Goal: Task Accomplishment & Management: Use online tool/utility

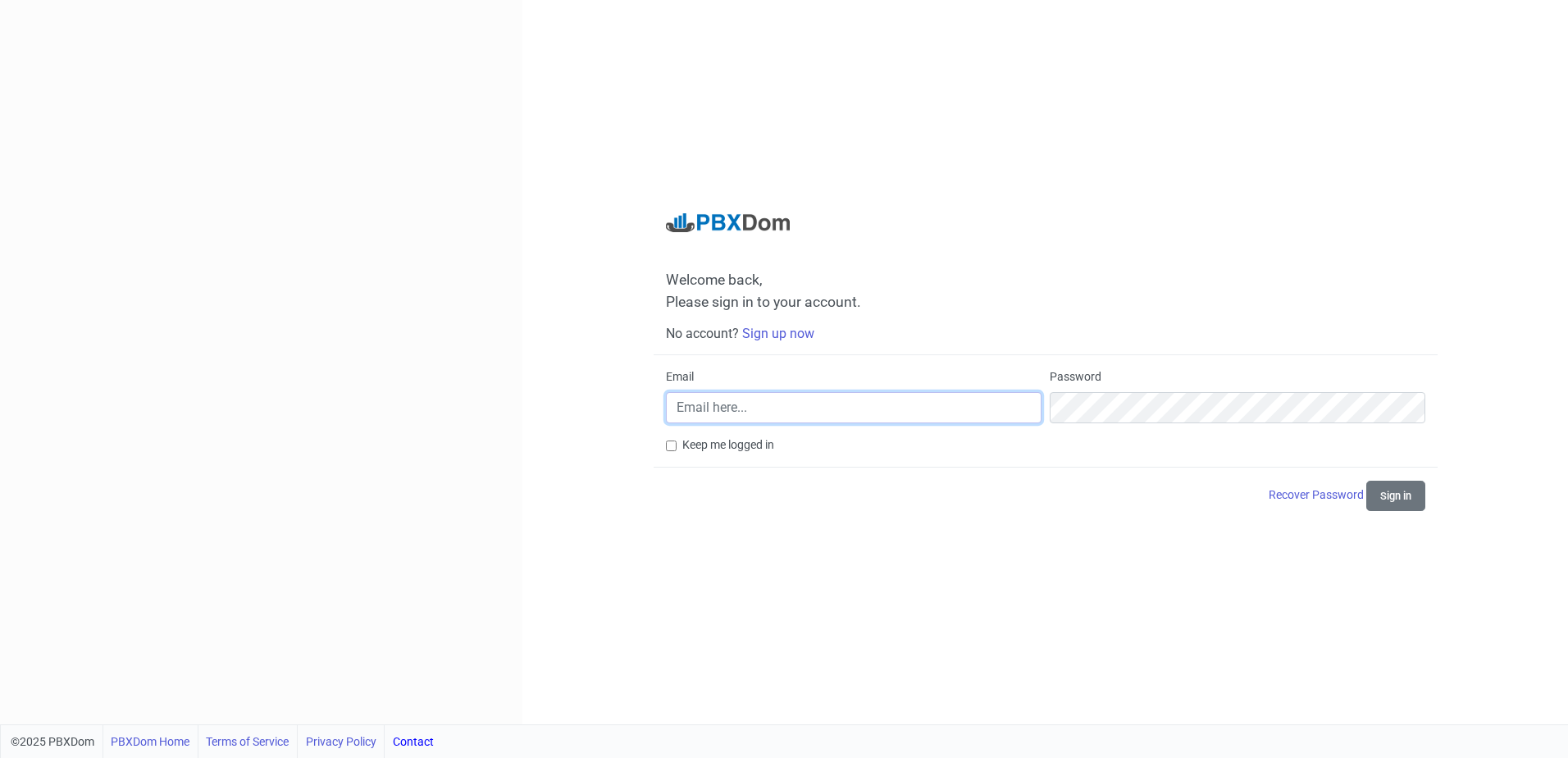
type input "[EMAIL_ADDRESS][DOMAIN_NAME]"
click at [678, 445] on div "Keep me logged in" at bounding box center [1045, 445] width 759 height 17
click at [663, 445] on div "Welcome back, Please sign in to your account. No account? Sign up now Email [EM…" at bounding box center [1045, 363] width 784 height 299
click at [674, 441] on input "Keep me logged in" at bounding box center [671, 446] width 11 height 11
checkbox input "true"
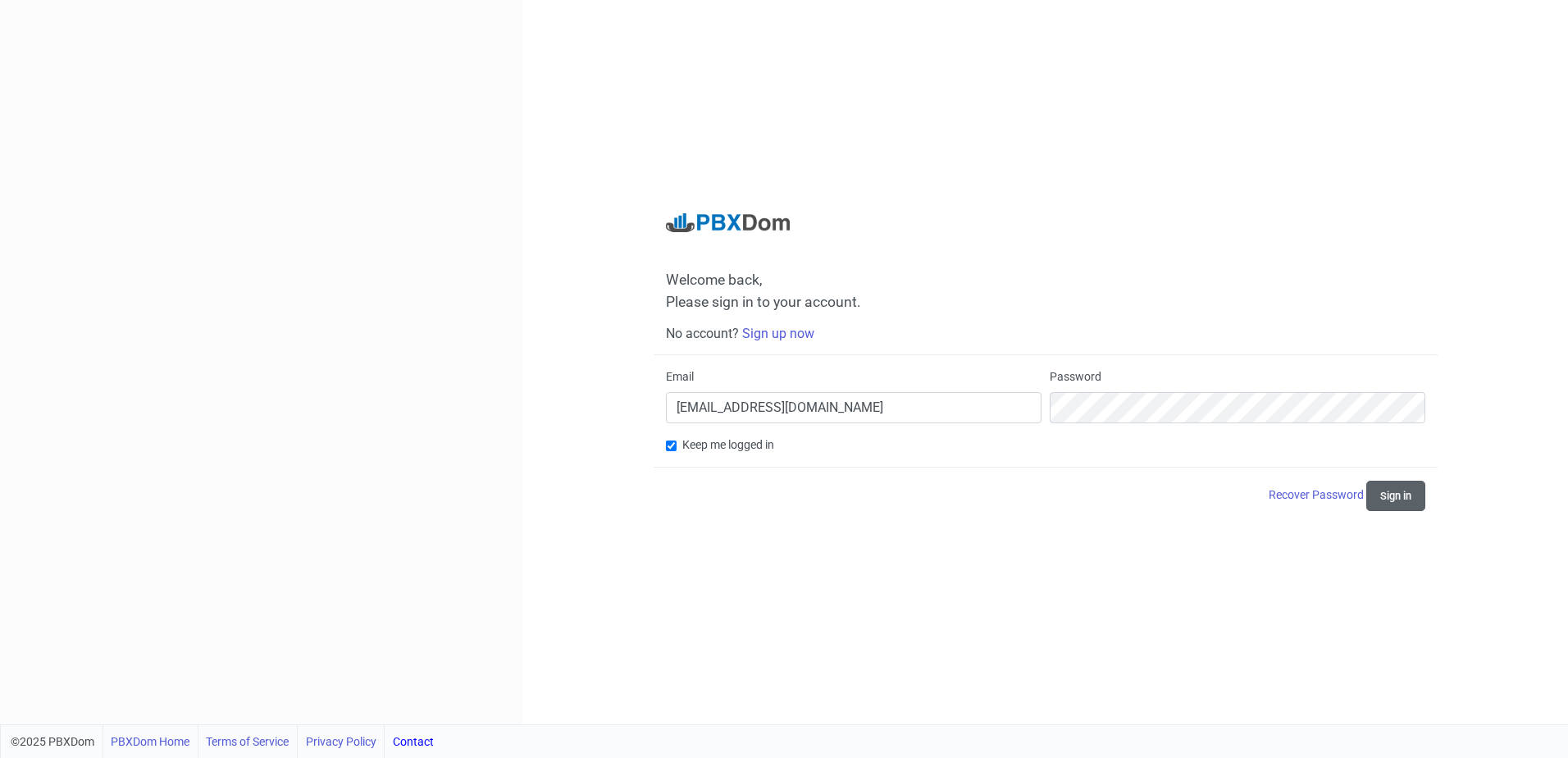
click at [1383, 504] on button "Sign in" at bounding box center [1396, 495] width 59 height 30
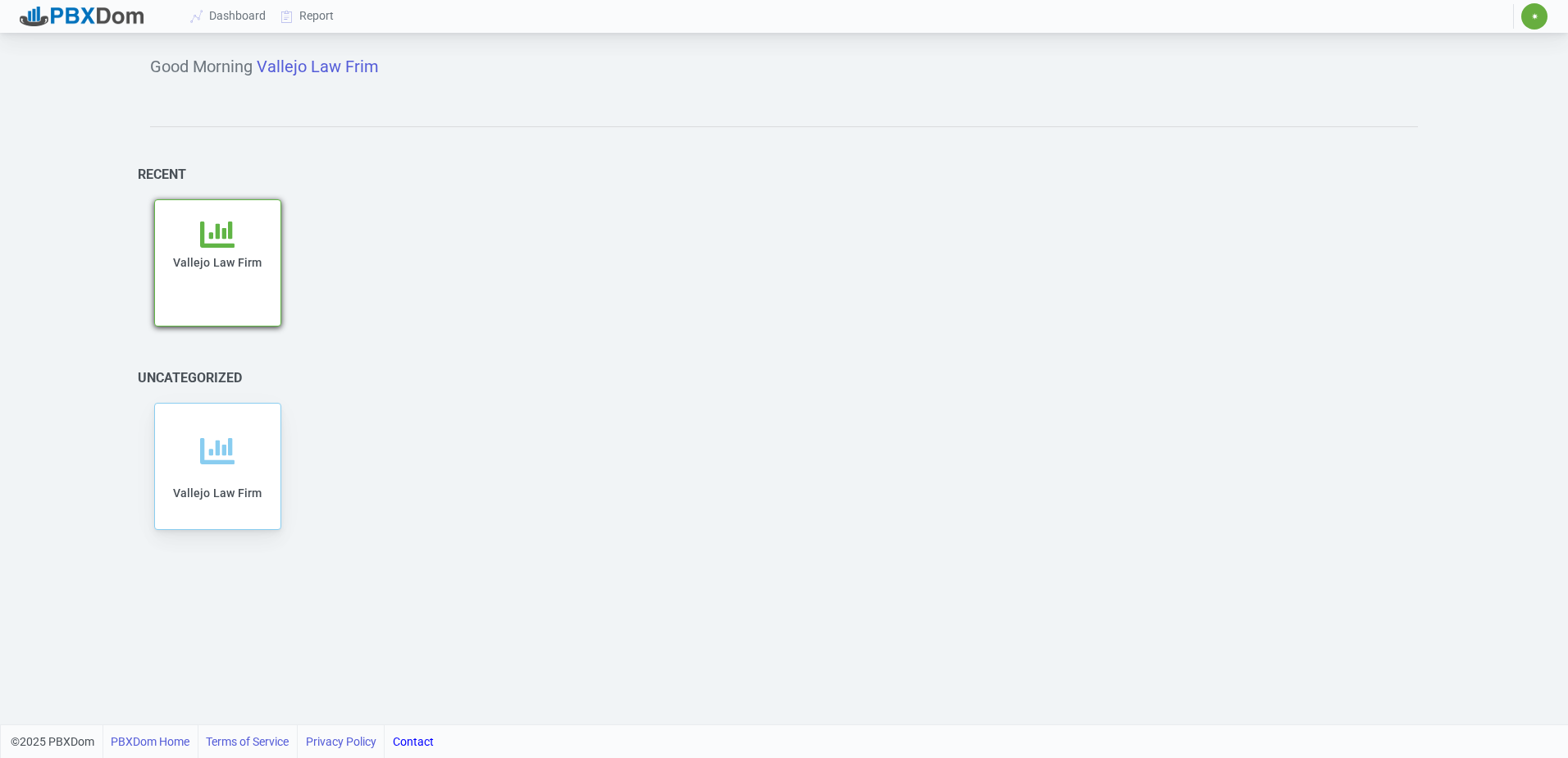
click at [237, 244] on div "Vallejo Law Firm" at bounding box center [218, 271] width 93 height 109
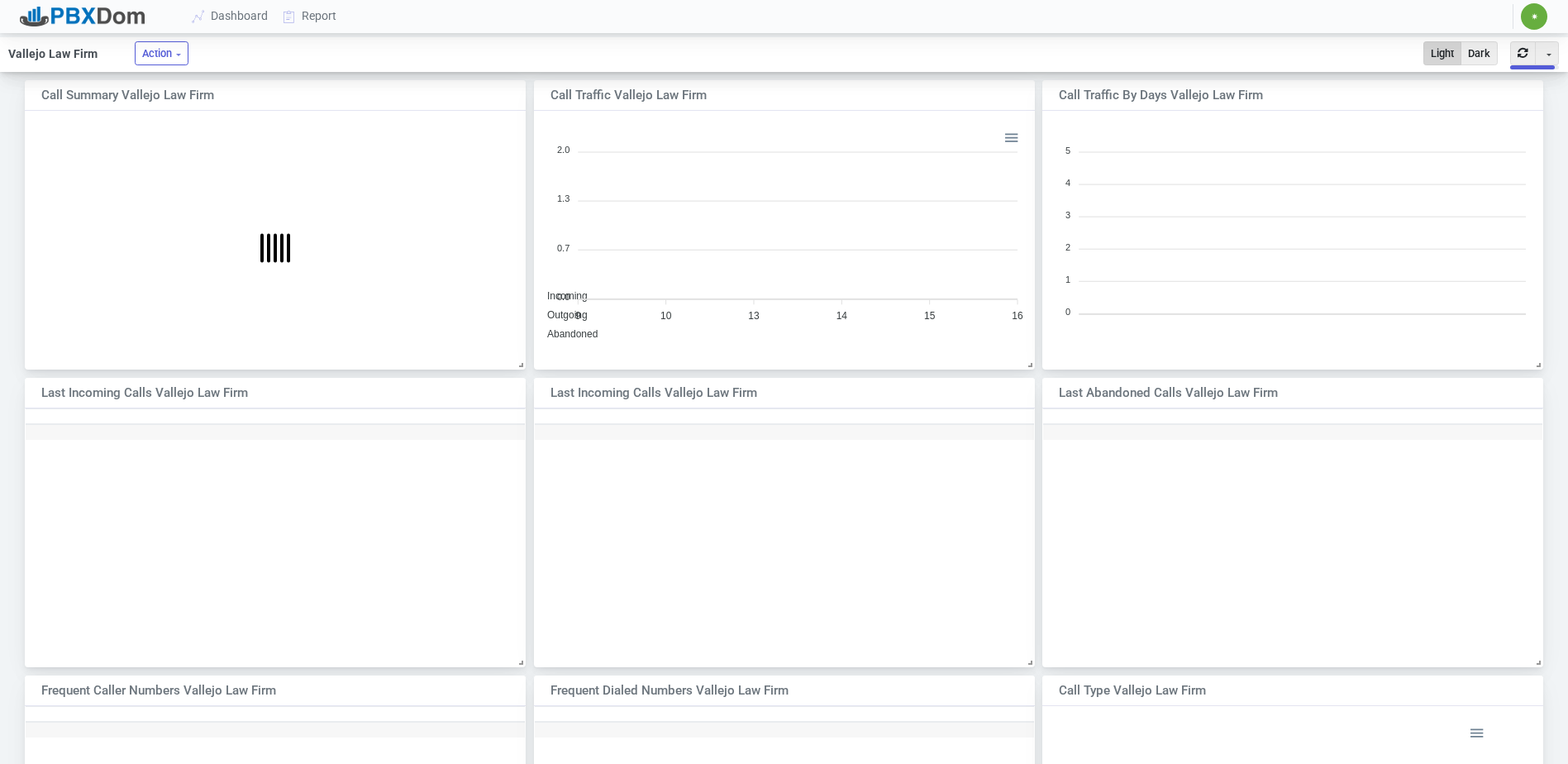
scroll to position [239, 487]
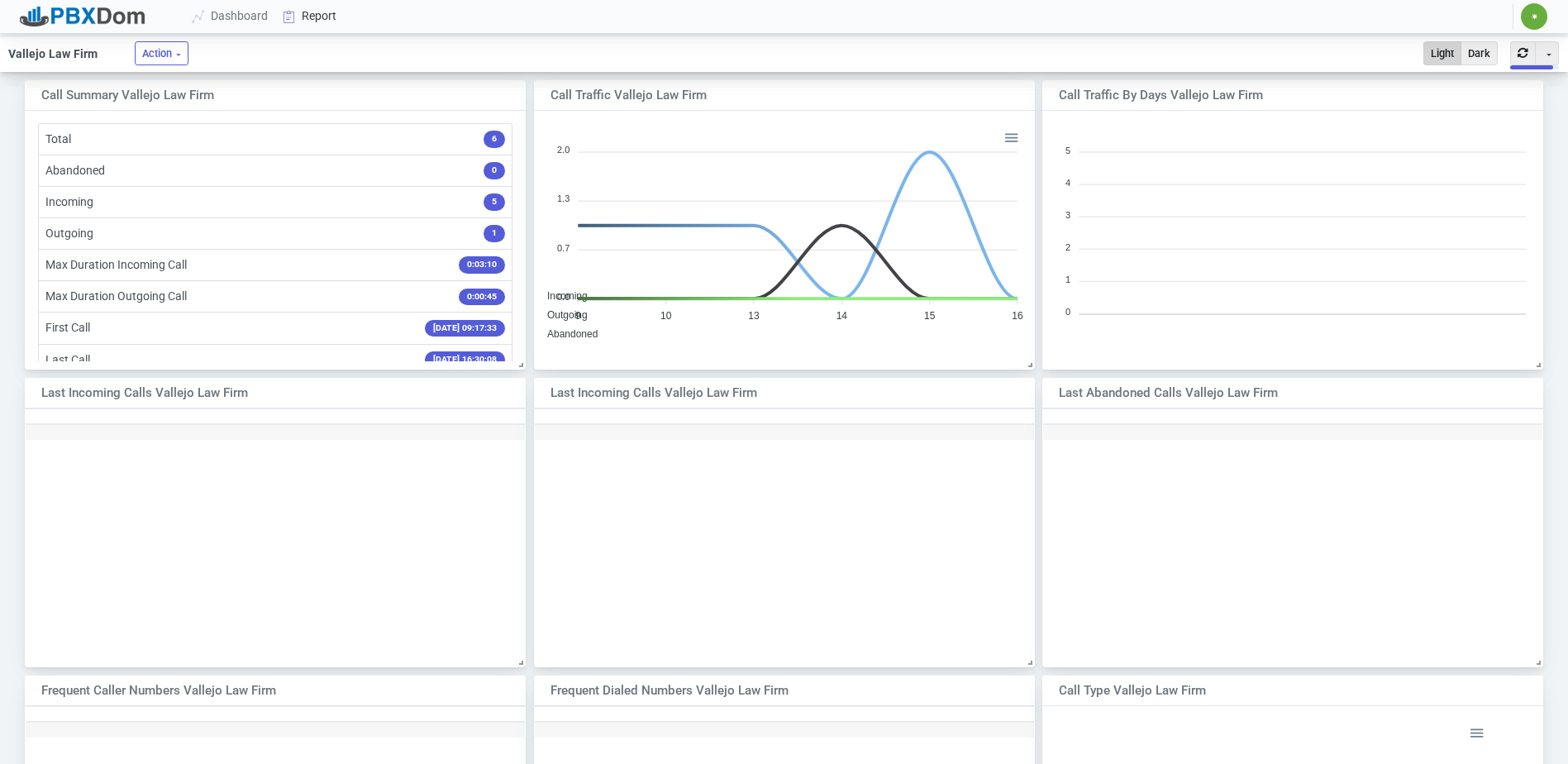
click at [313, 17] on link "Report" at bounding box center [310, 16] width 69 height 30
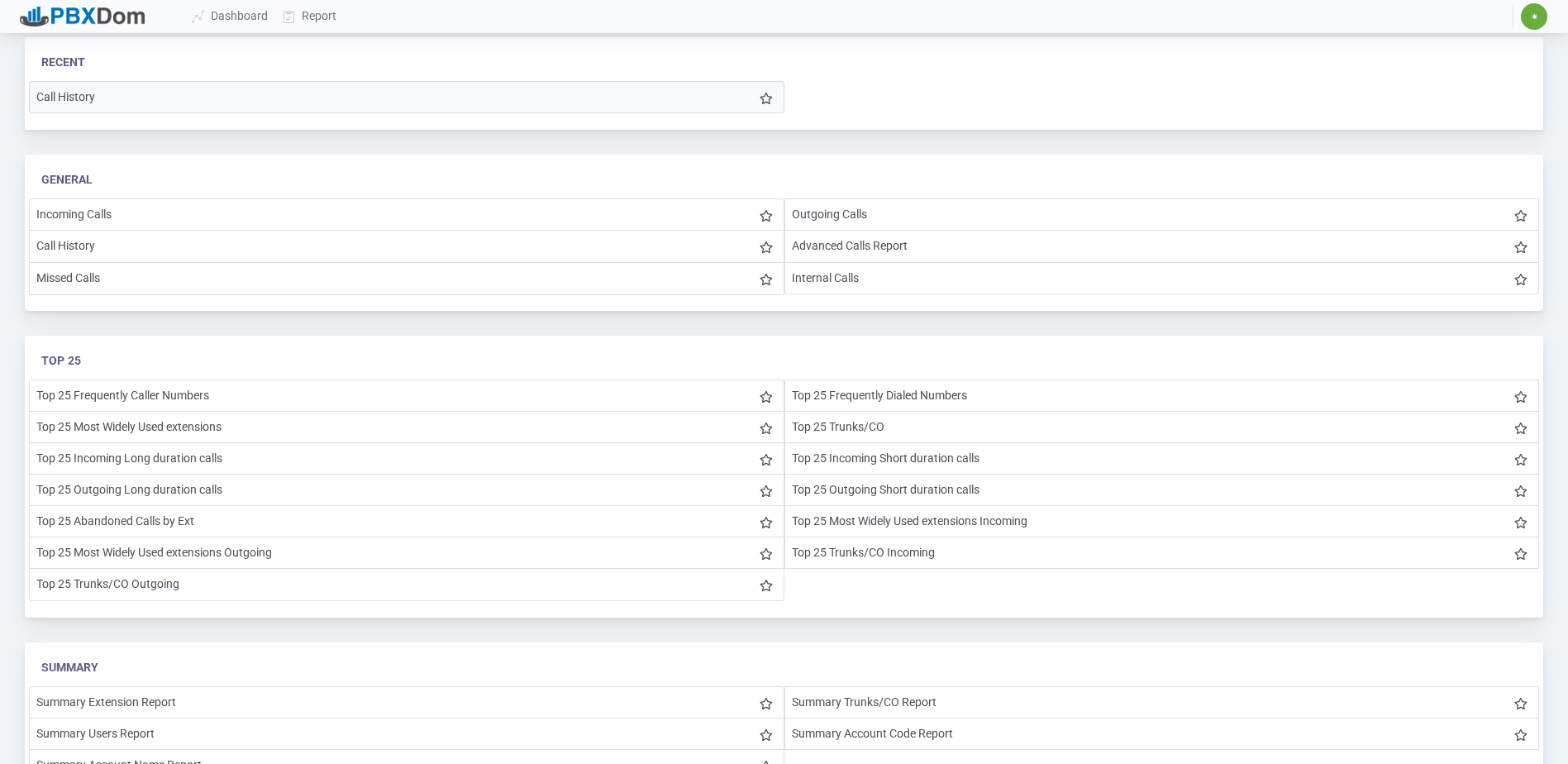
click at [114, 96] on li "Call History" at bounding box center [406, 97] width 755 height 32
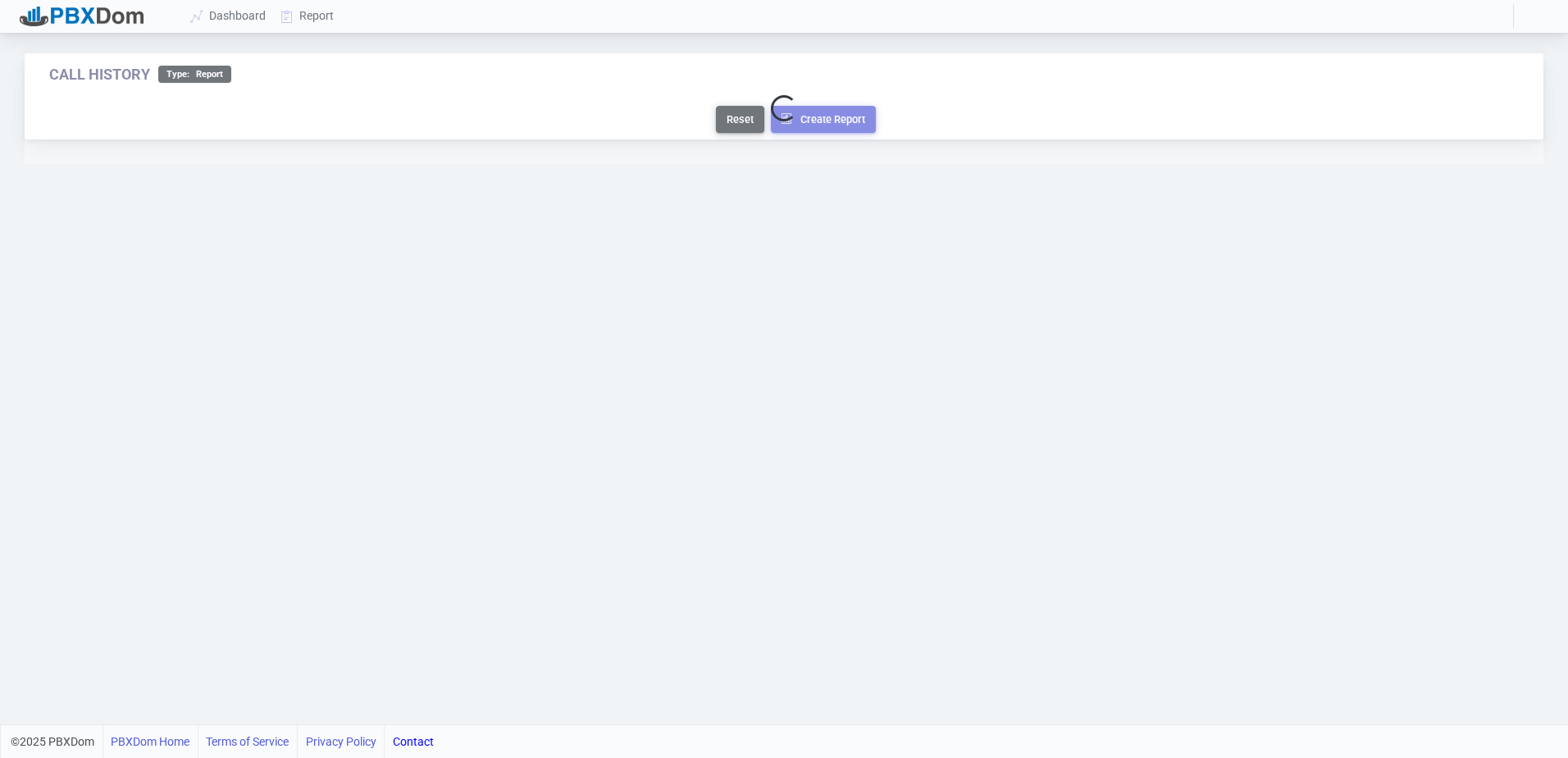
select select
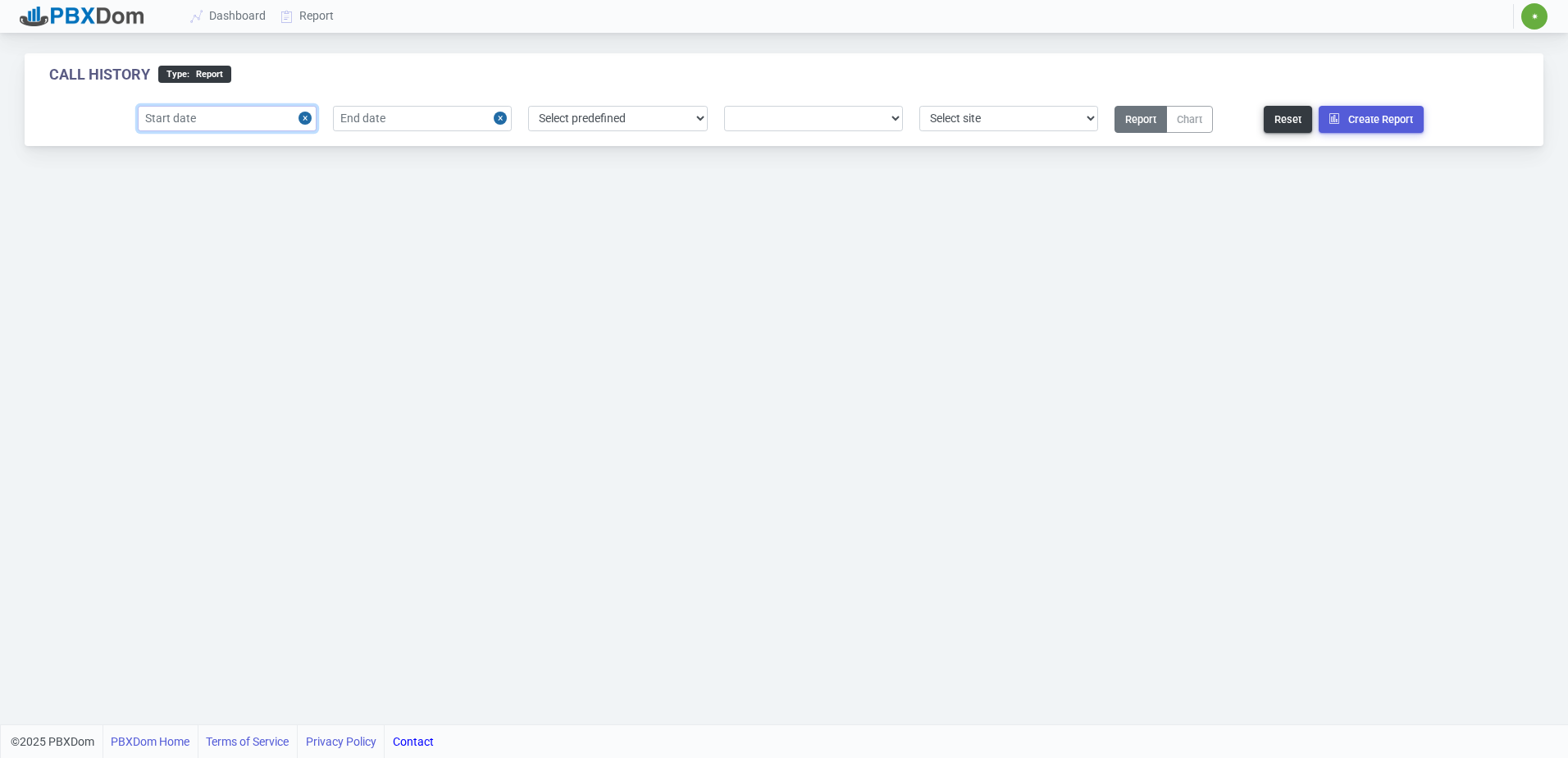
click at [269, 122] on input "text" at bounding box center [227, 119] width 179 height 26
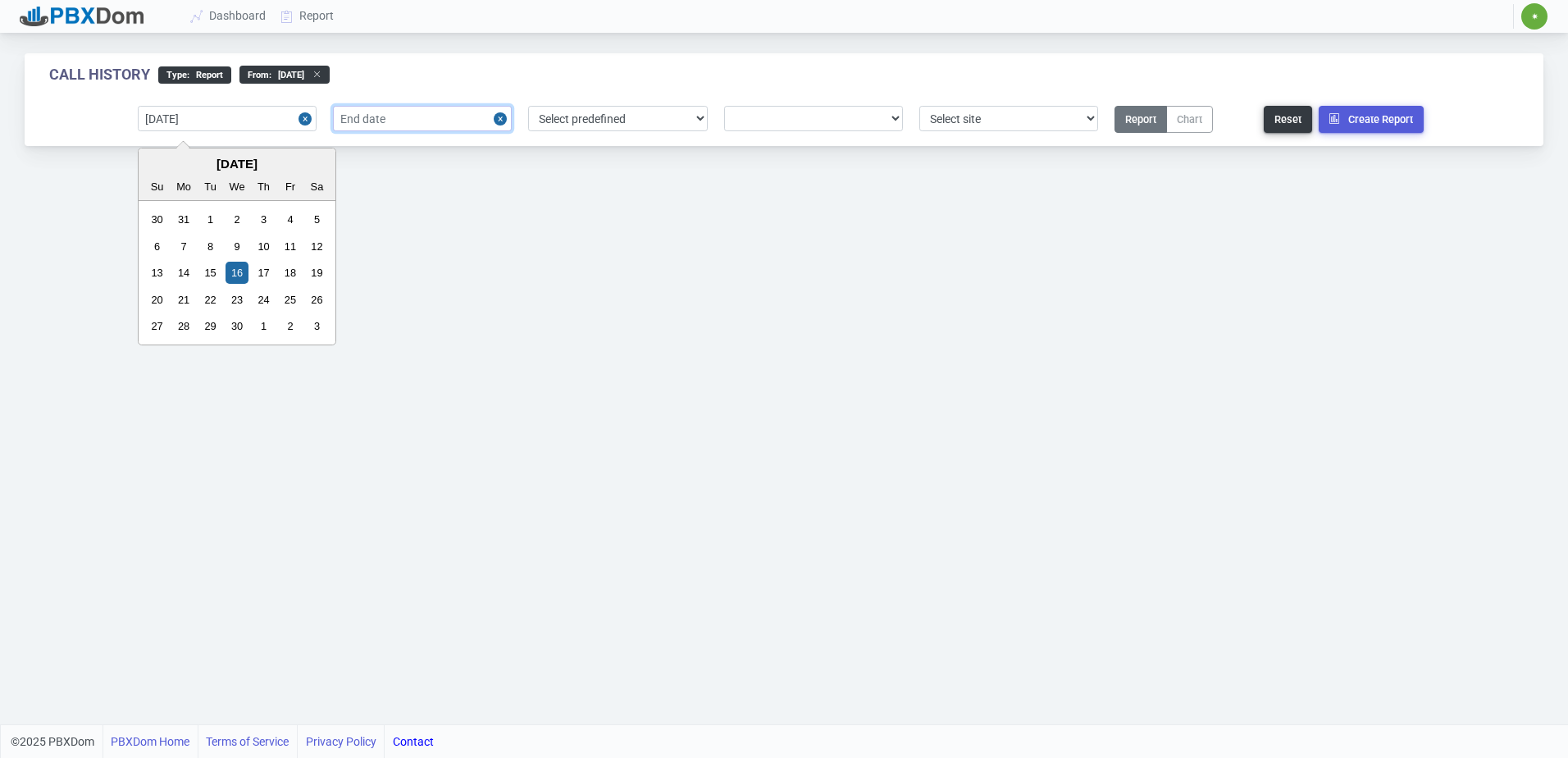
type input "[DATE]"
click at [440, 121] on input "text" at bounding box center [423, 119] width 179 height 26
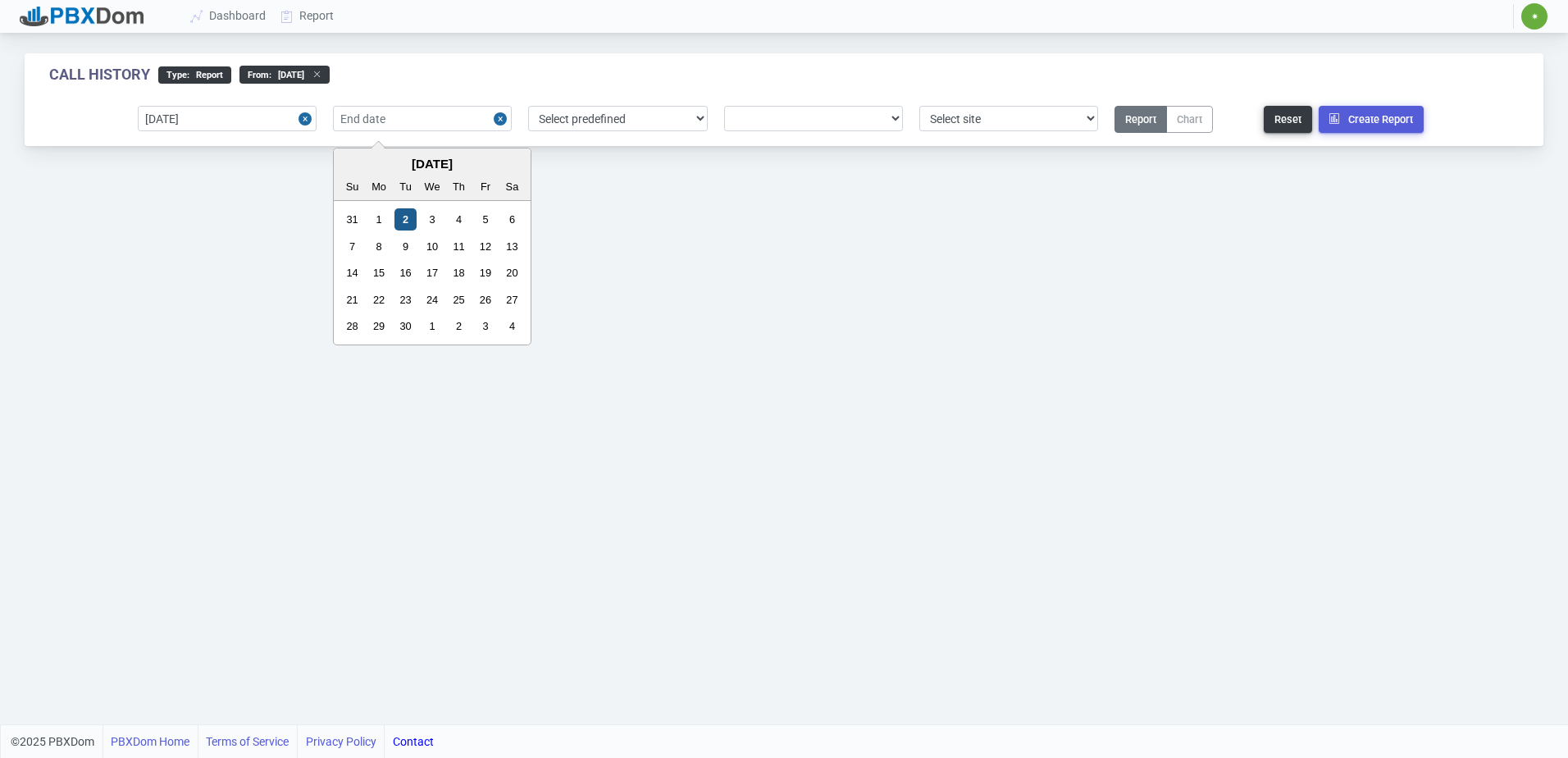
click at [408, 210] on div "2" at bounding box center [405, 219] width 22 height 22
type input "[DATE]"
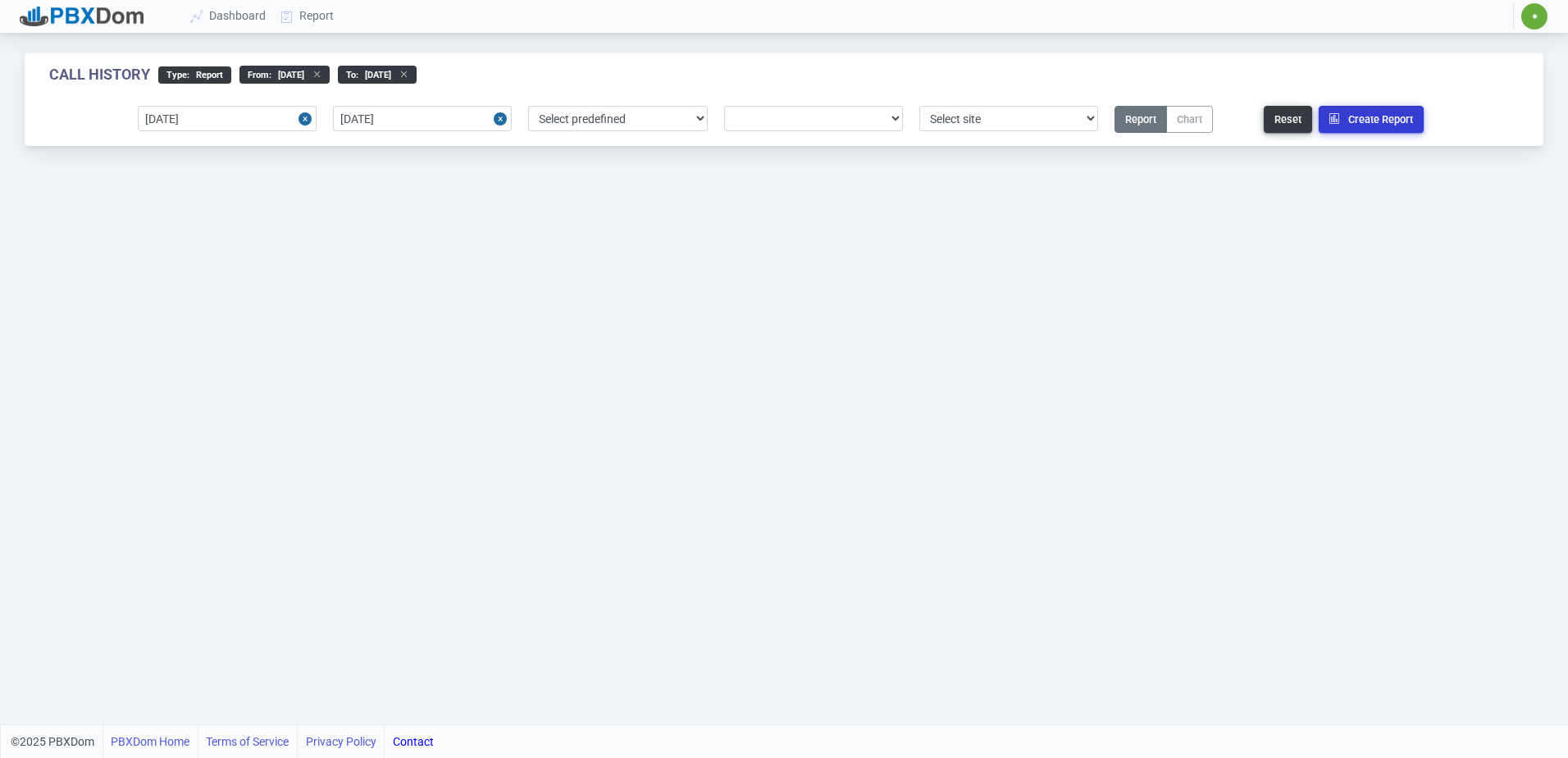
click at [1359, 125] on button "Create Report" at bounding box center [1370, 120] width 105 height 27
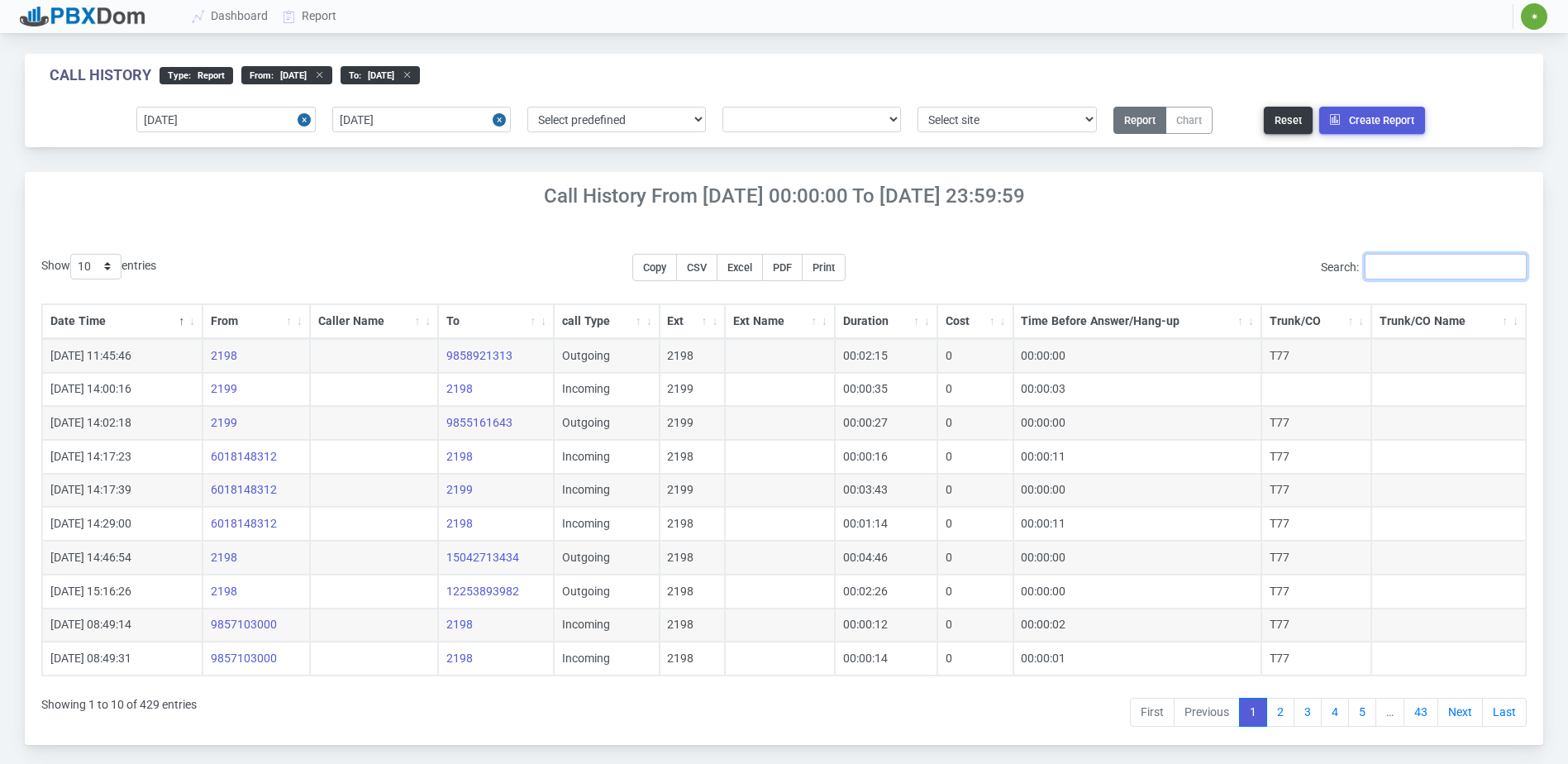
click at [1483, 271] on input "Search:" at bounding box center [1446, 267] width 162 height 26
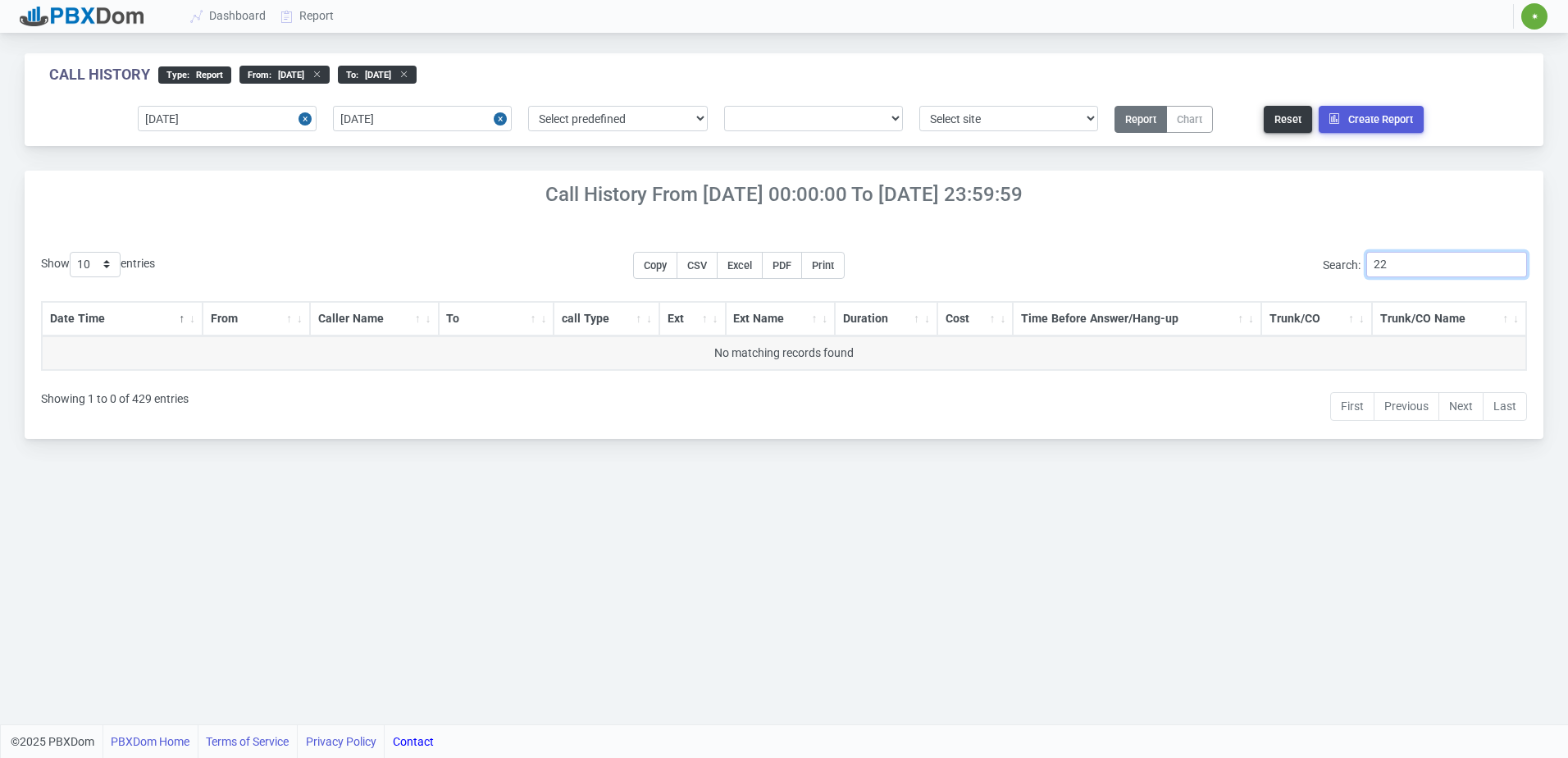
type input "2"
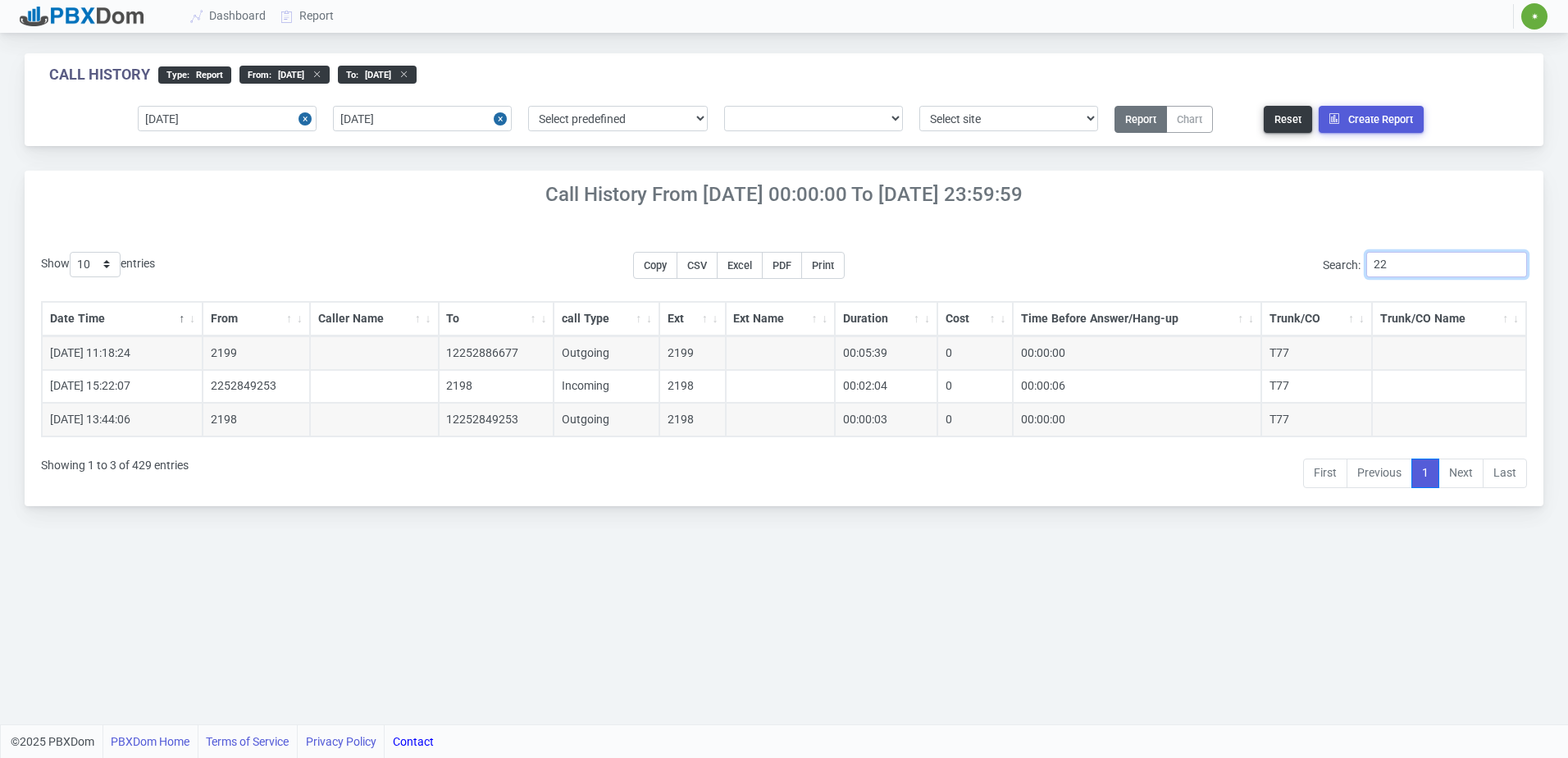
type input "2"
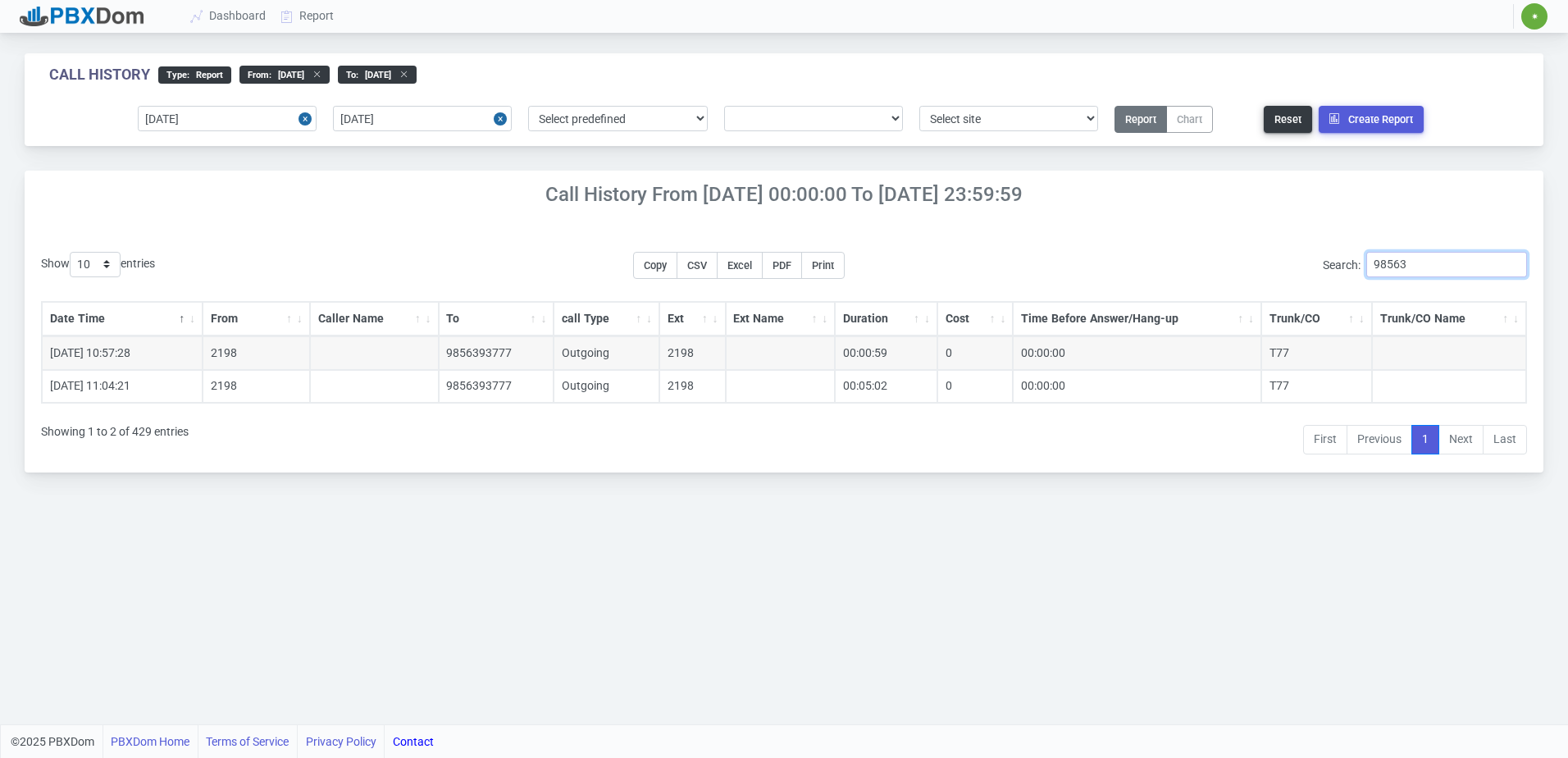
type input "985630"
